Goal: Transaction & Acquisition: Purchase product/service

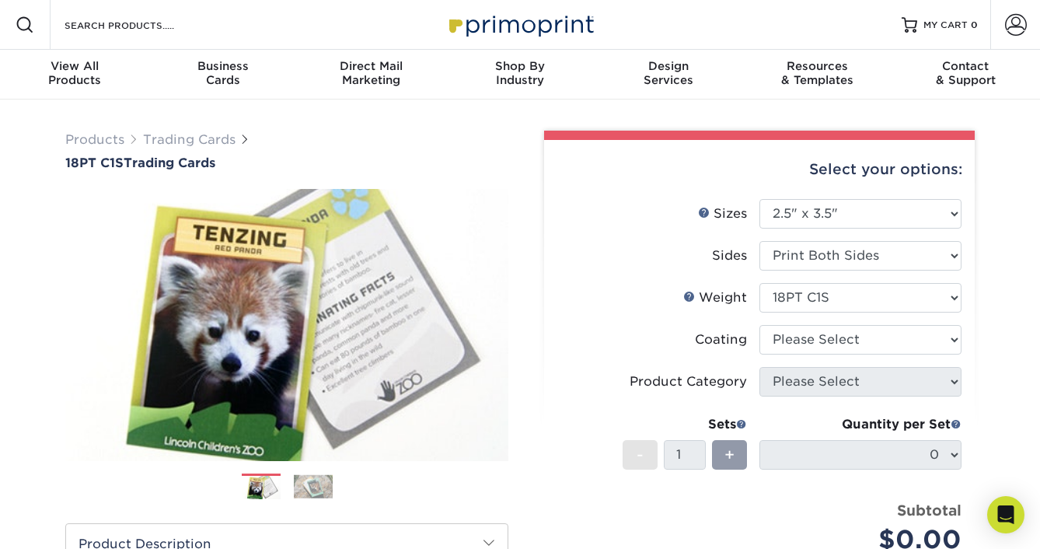
select select "2.50x3.50"
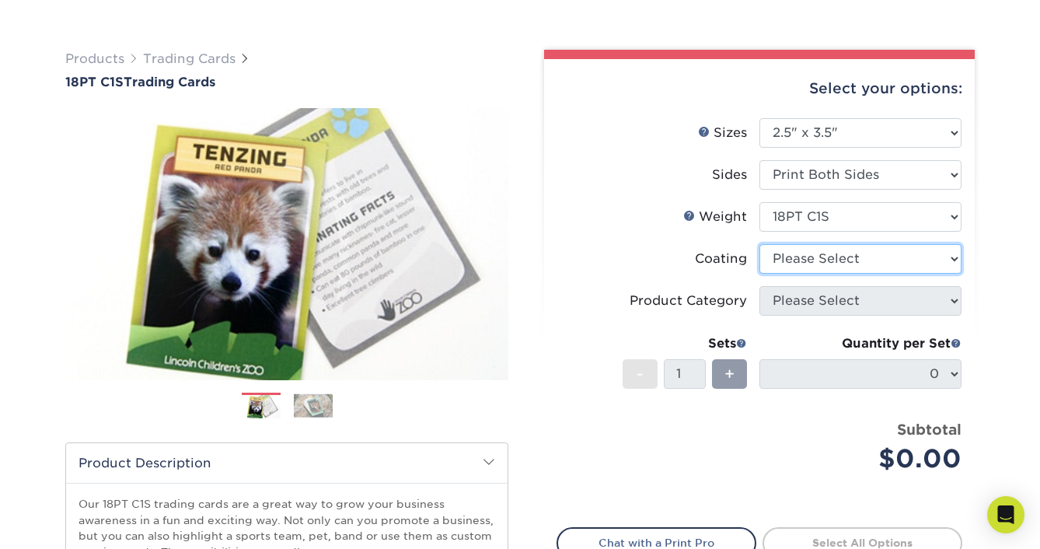
click at [789, 264] on select at bounding box center [861, 259] width 202 height 30
select select "1e8116af-acfc-44b1-83dc-8181aa338834"
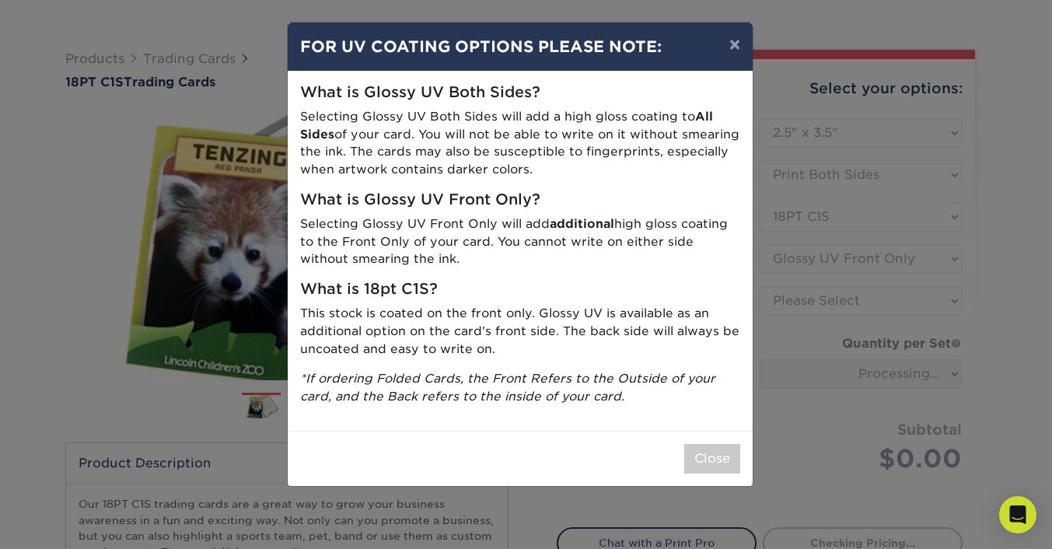
click at [680, 405] on p "*If ordering Folded Cards, the Front Refers to the Outside of your card, and th…" at bounding box center [520, 388] width 440 height 36
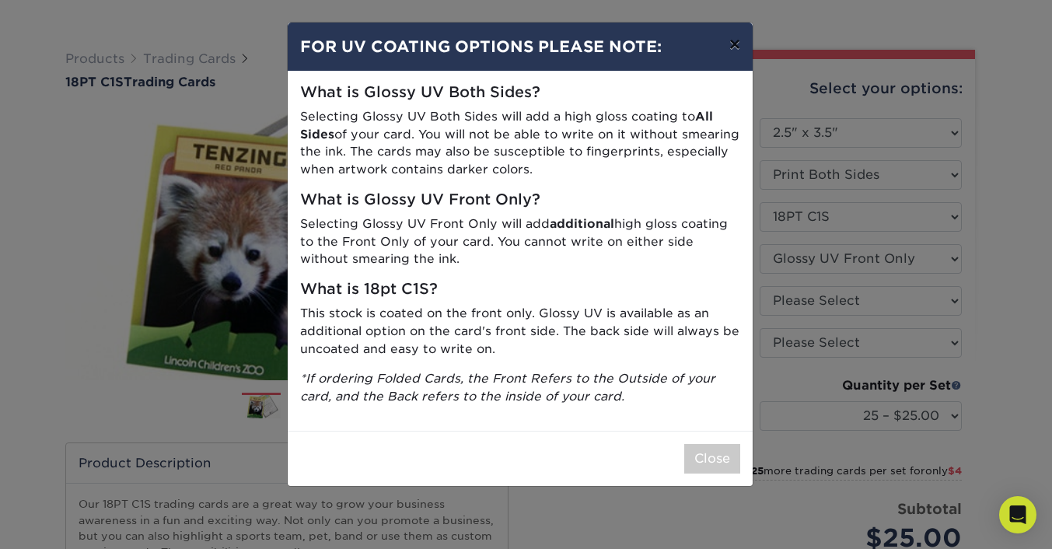
click at [737, 44] on button "×" at bounding box center [735, 45] width 36 height 44
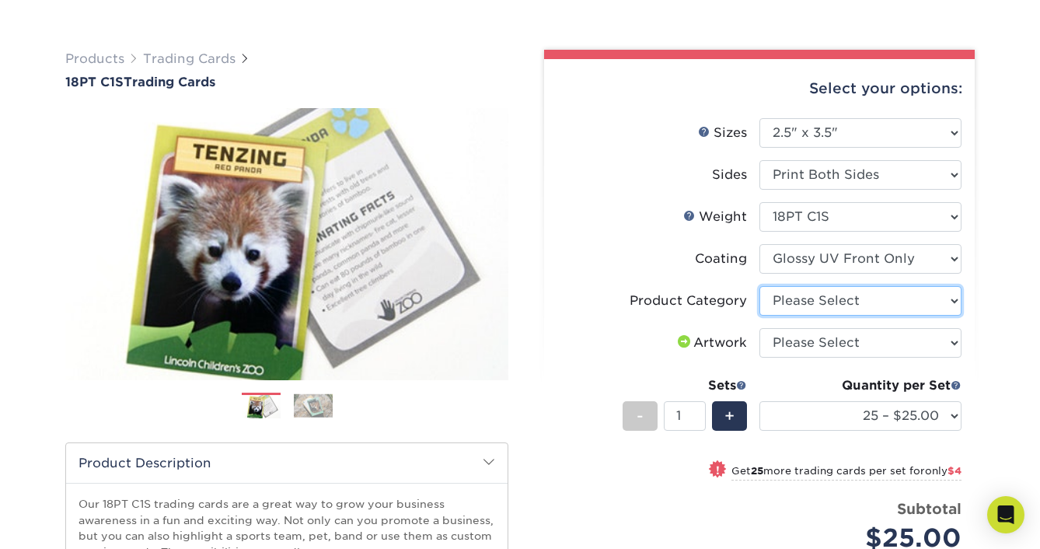
click at [908, 301] on select "Please Select Trading Cards" at bounding box center [861, 301] width 202 height 30
select select "c2f9bce9-36c2-409d-b101-c29d9d031e18"
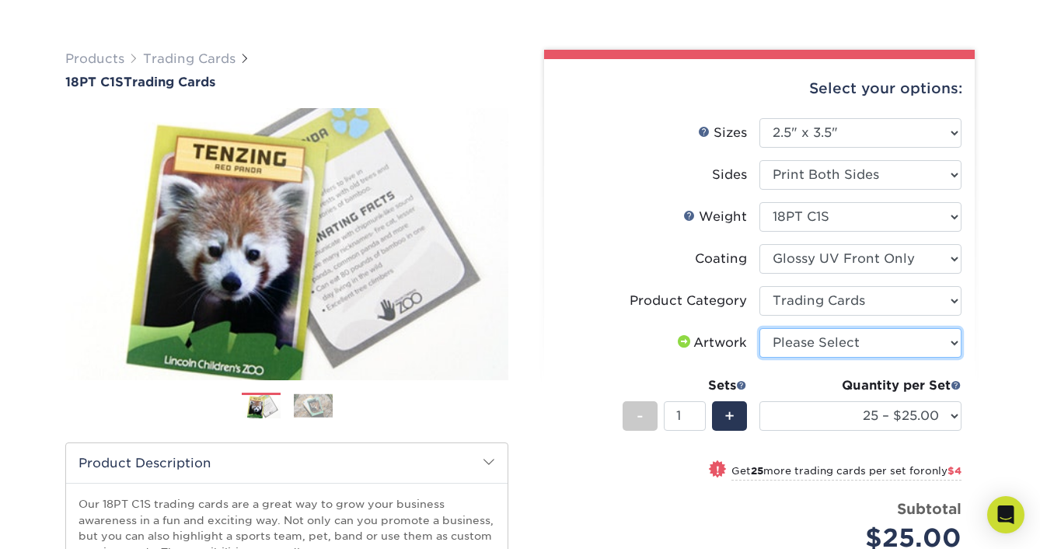
click at [882, 339] on select "Please Select I will upload files I need a design - $100" at bounding box center [861, 343] width 202 height 30
select select "upload"
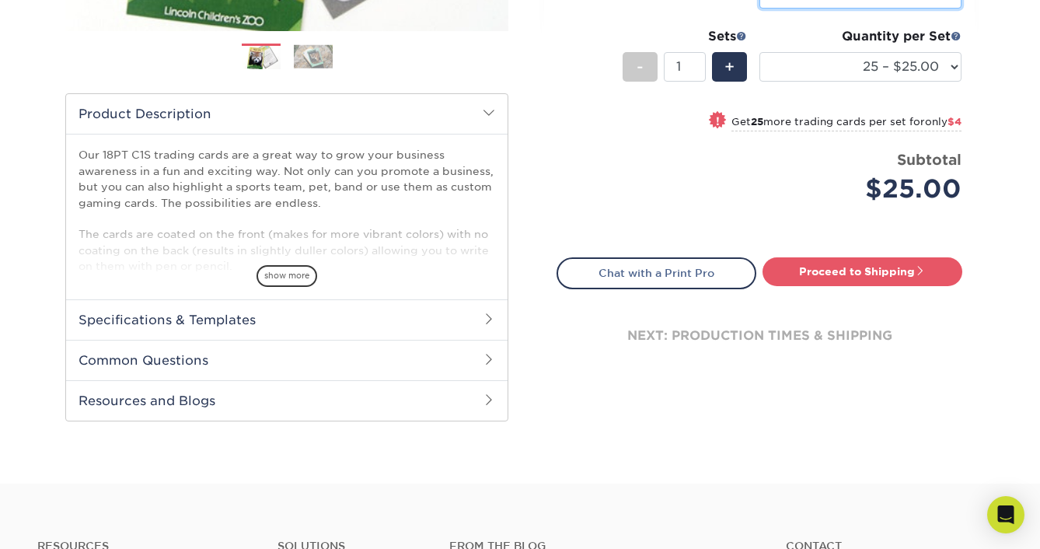
scroll to position [431, 0]
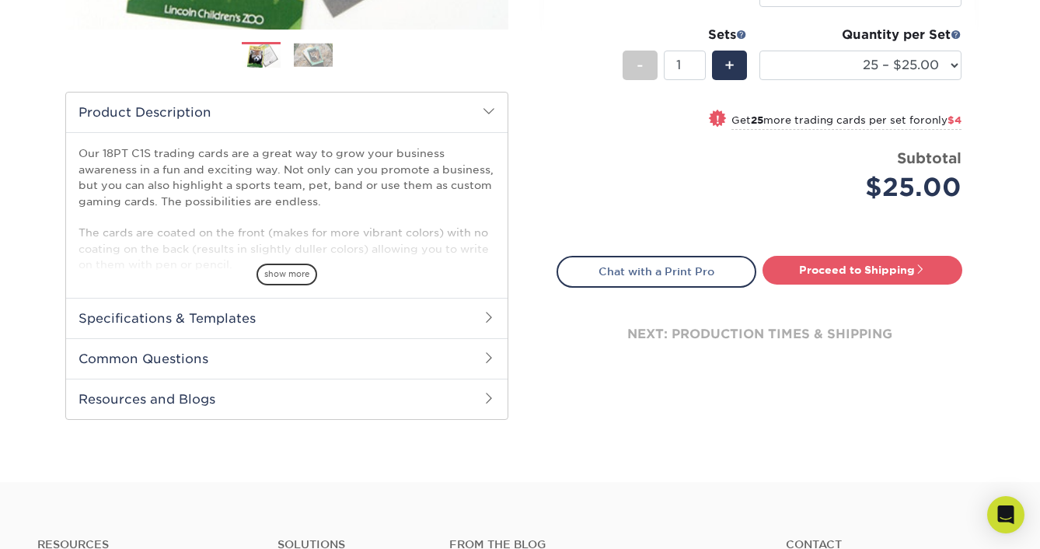
click at [466, 315] on h2 "Specifications & Templates" at bounding box center [287, 318] width 442 height 40
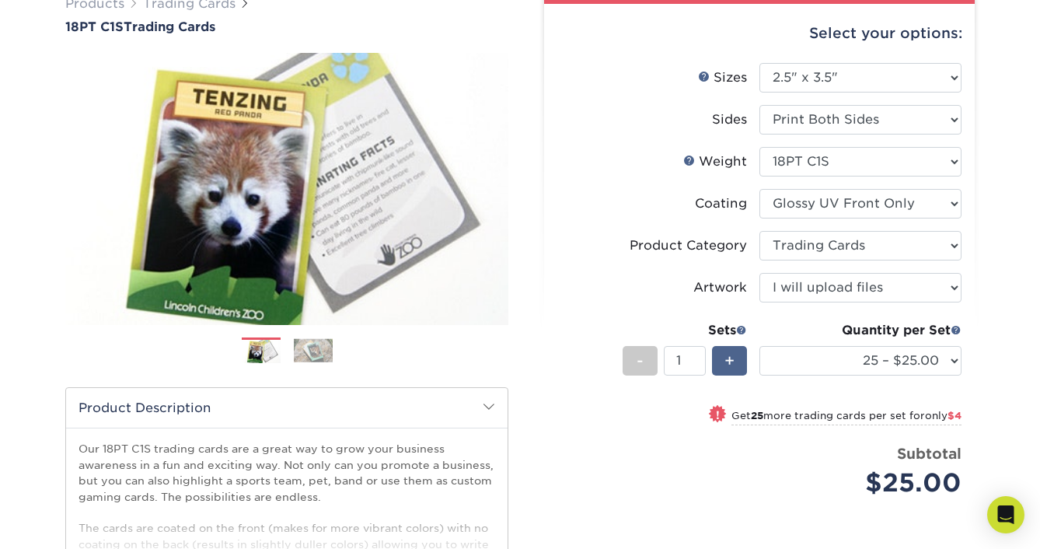
scroll to position [145, 0]
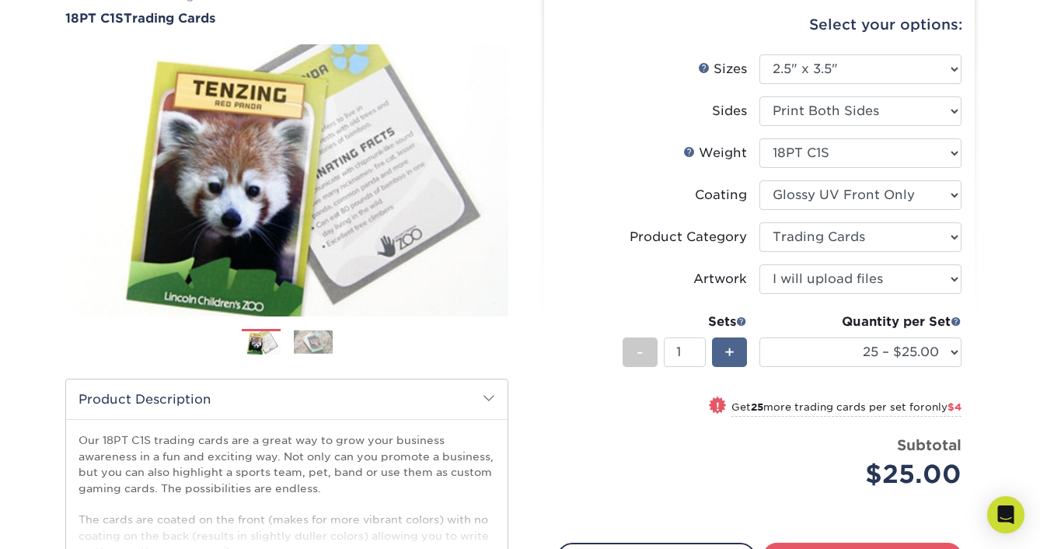
click at [732, 403] on small "Get 25 more trading cards per set for only $4" at bounding box center [847, 409] width 230 height 16
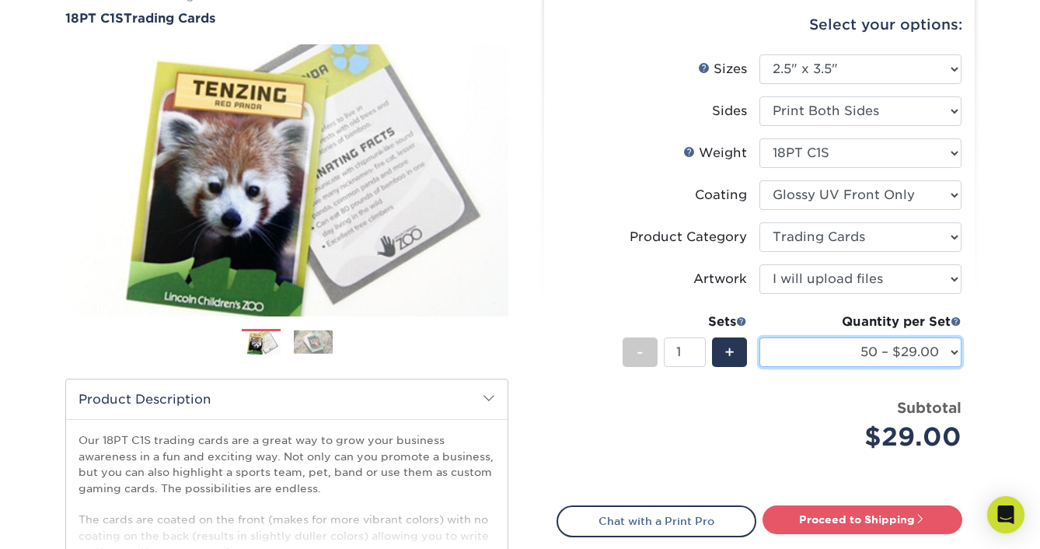
click at [846, 358] on select "25 – $25.00 50 – $29.00 75 – $37.00 100 – $41.00 250 – $48.00 500 – $58.00 1000…" at bounding box center [861, 352] width 202 height 30
select select "25 – $25.00"
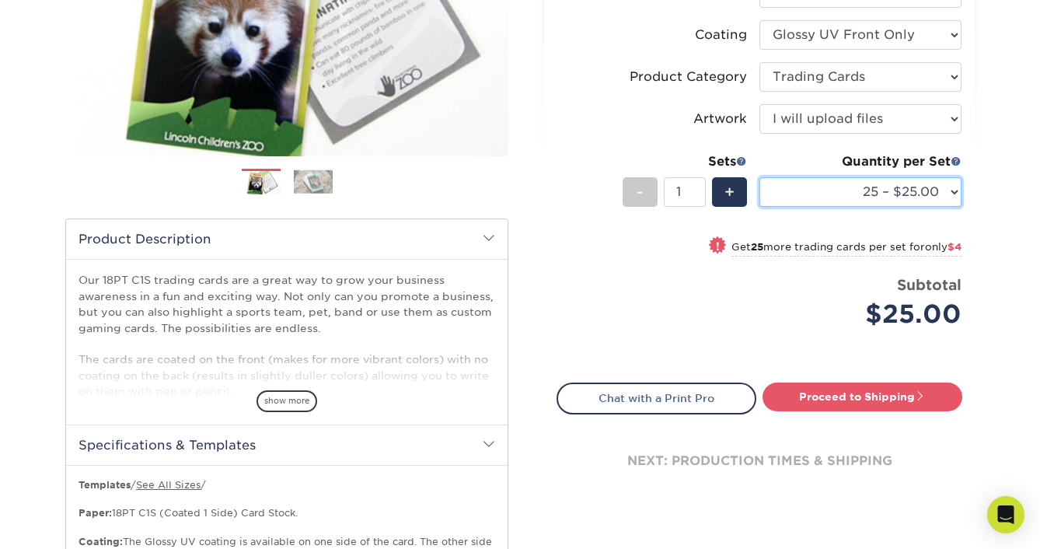
scroll to position [391, 0]
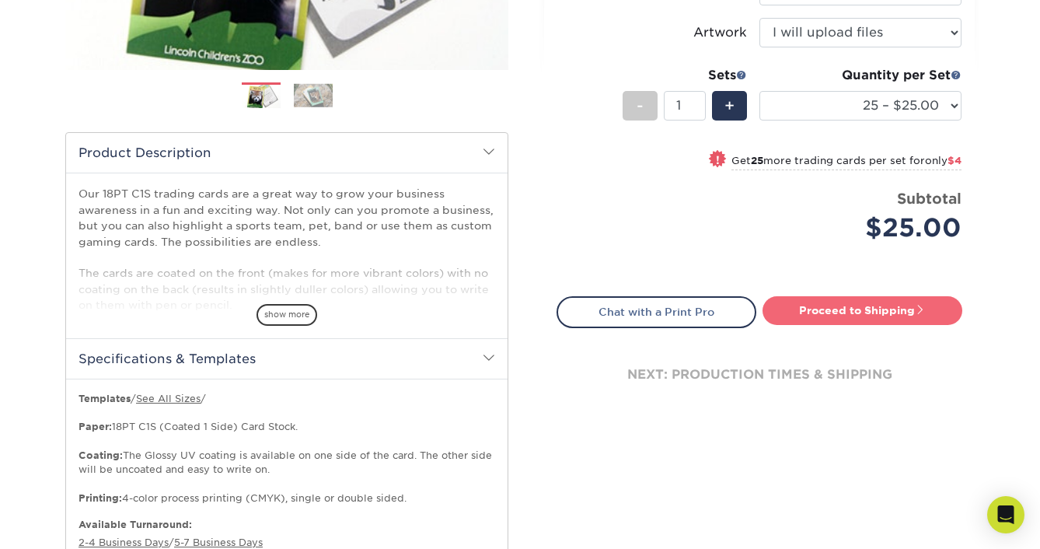
click at [844, 312] on link "Proceed to Shipping" at bounding box center [863, 310] width 200 height 28
type input "Set 1"
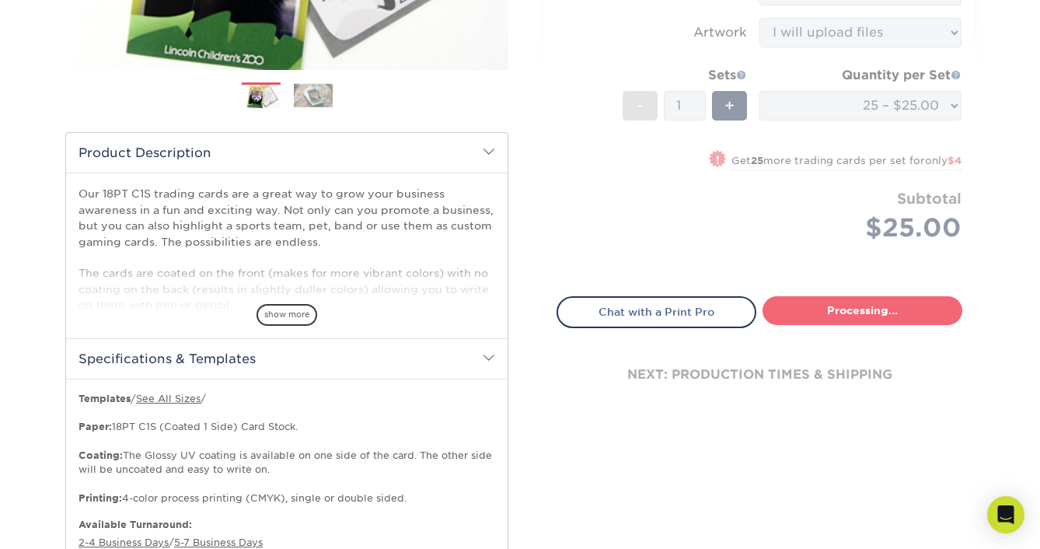
select select "08588386-0599-420e-8c79-4535039915a0"
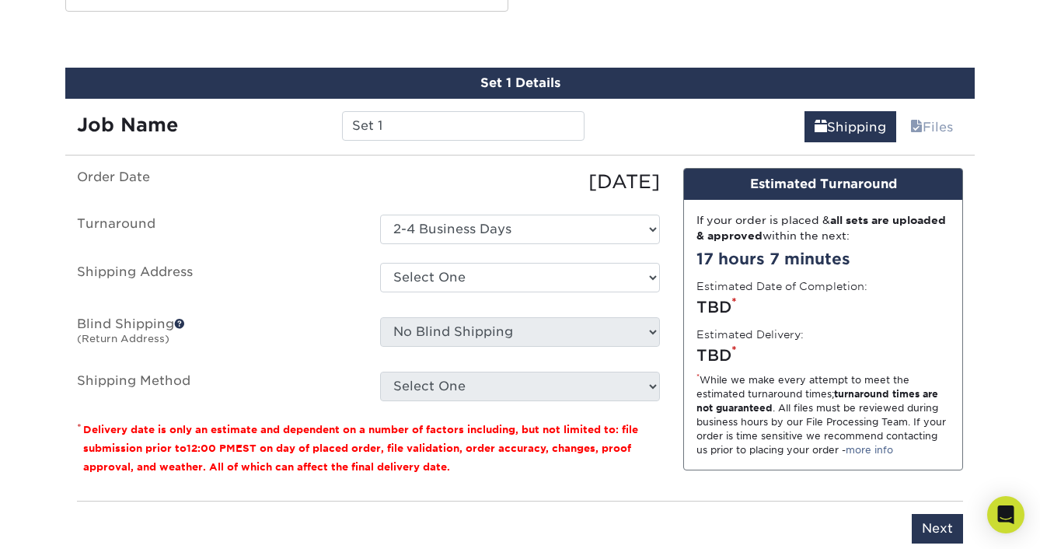
scroll to position [1039, 0]
